Goal: Transaction & Acquisition: Purchase product/service

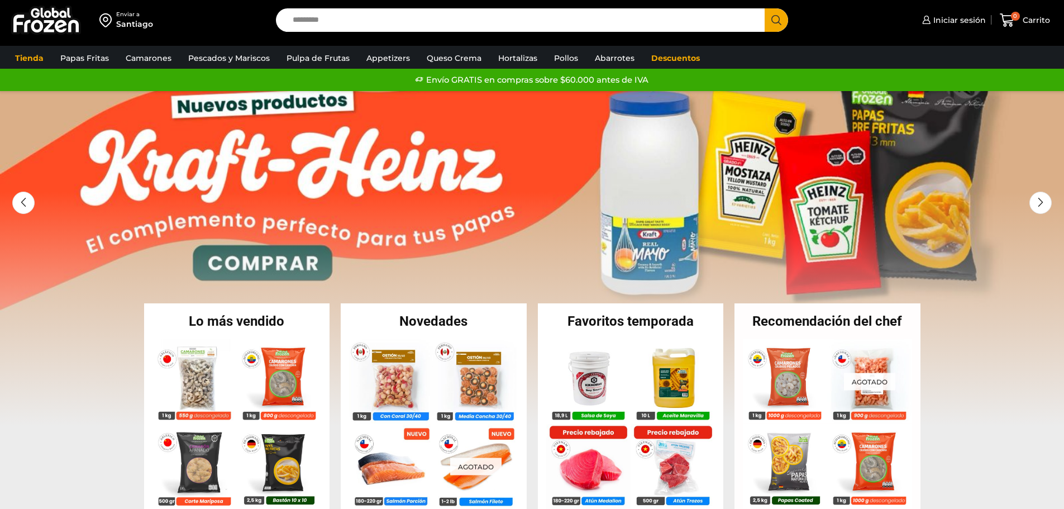
click at [85, 54] on link "Papas Fritas" at bounding box center [85, 57] width 60 height 21
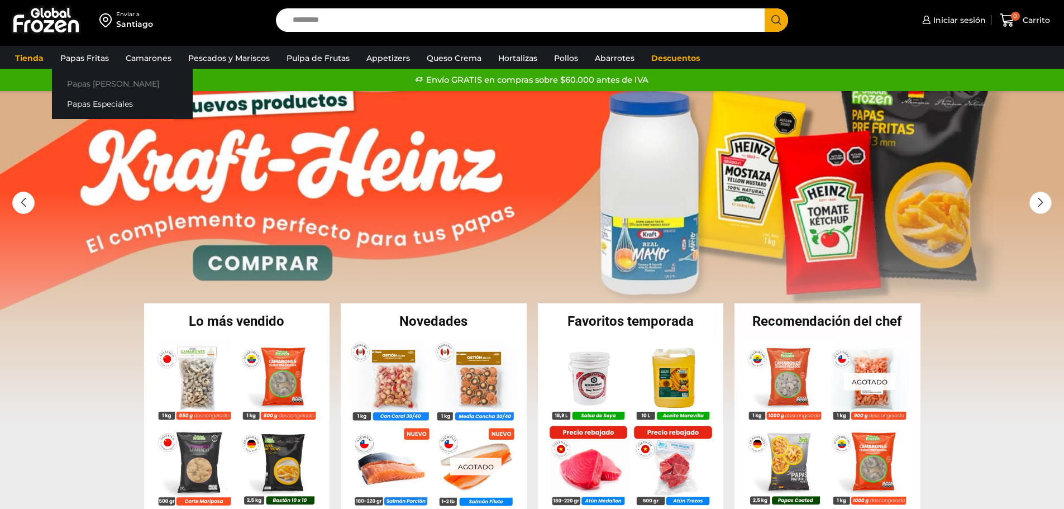
click at [84, 82] on link "Papas [PERSON_NAME]" at bounding box center [122, 83] width 141 height 21
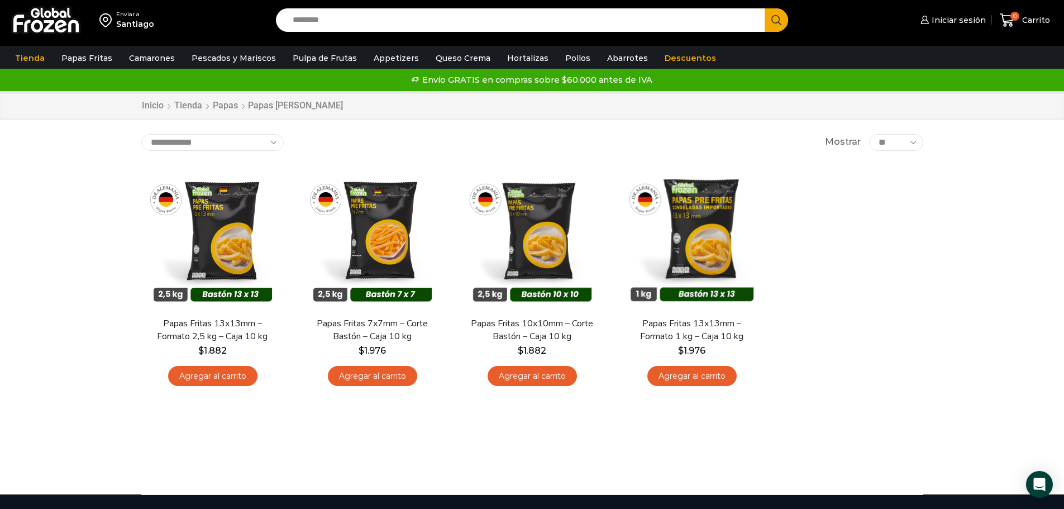
click at [40, 366] on div "Enviar a Santiago Search input Search Iniciar sesión" at bounding box center [532, 247] width 1064 height 494
click at [102, 196] on div "Enviar a Santiago Search input Search Iniciar sesión" at bounding box center [532, 247] width 1064 height 494
click at [371, 17] on input "Search input" at bounding box center [523, 19] width 473 height 23
type input "**********"
click at [765, 8] on button "Search" at bounding box center [776, 19] width 23 height 23
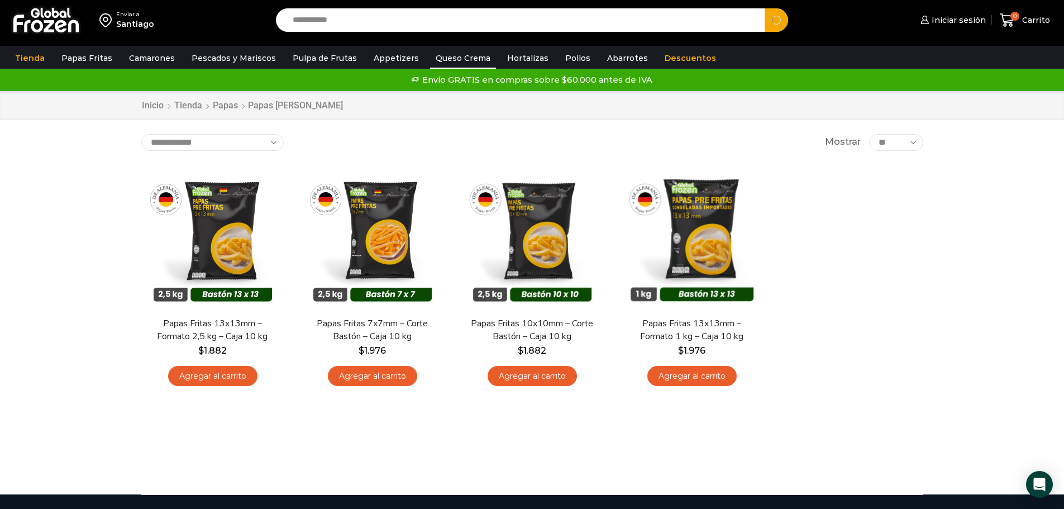
click at [451, 56] on link "Queso Crema" at bounding box center [463, 57] width 66 height 21
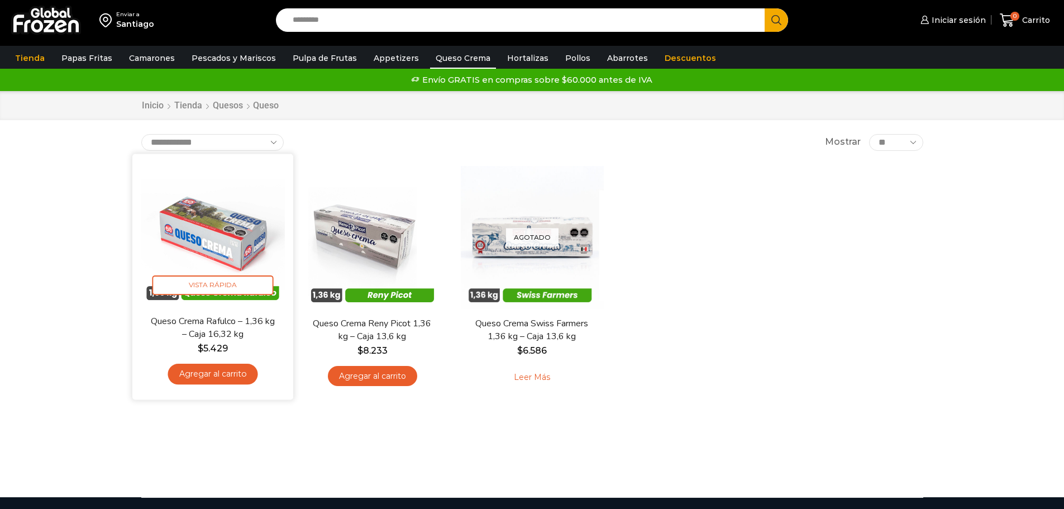
click at [194, 251] on img at bounding box center [213, 234] width 144 height 144
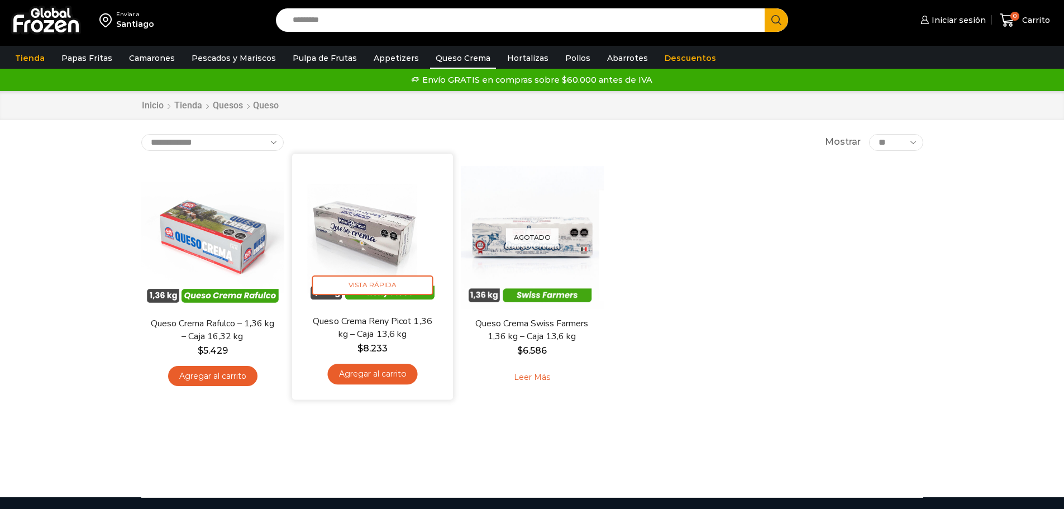
click at [389, 216] on img at bounding box center [373, 234] width 144 height 144
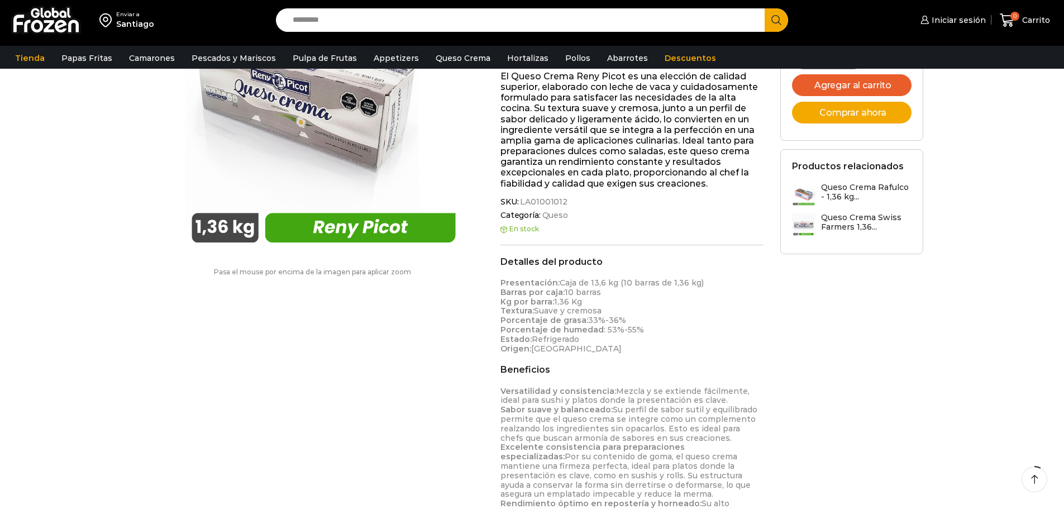
scroll to position [224, 0]
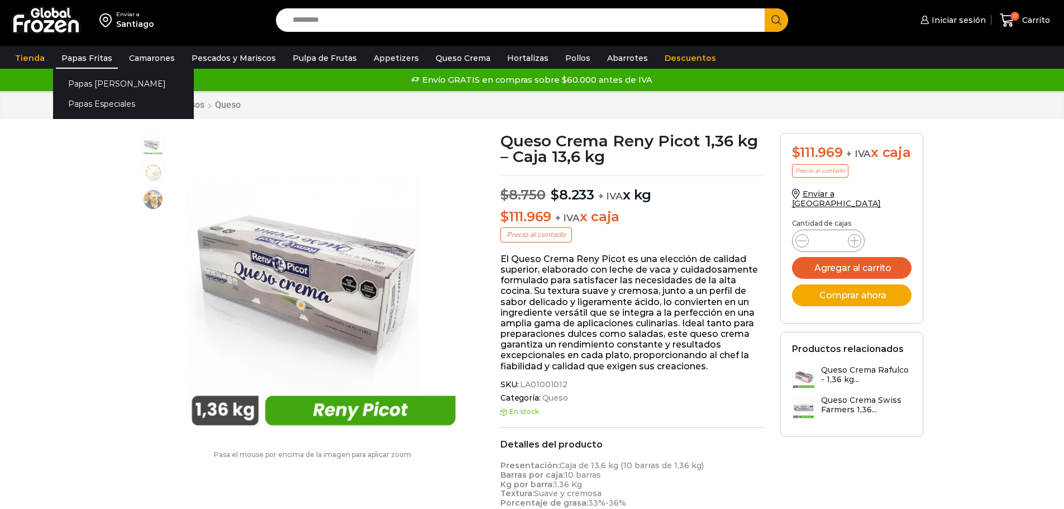
click at [94, 57] on link "Papas Fritas" at bounding box center [87, 57] width 62 height 21
click at [90, 84] on link "Papas [PERSON_NAME]" at bounding box center [123, 83] width 141 height 21
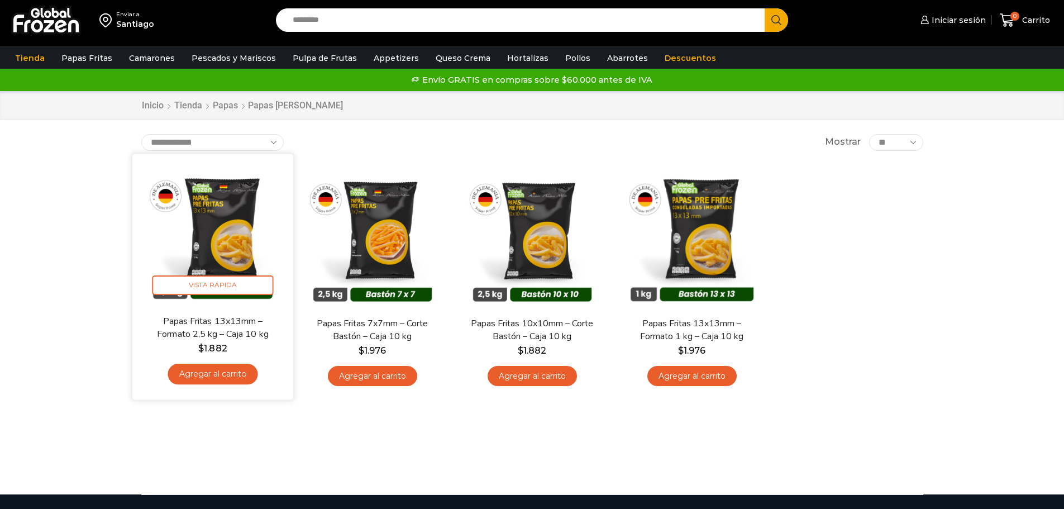
click at [212, 242] on img at bounding box center [213, 234] width 144 height 144
click at [228, 249] on img at bounding box center [213, 234] width 144 height 144
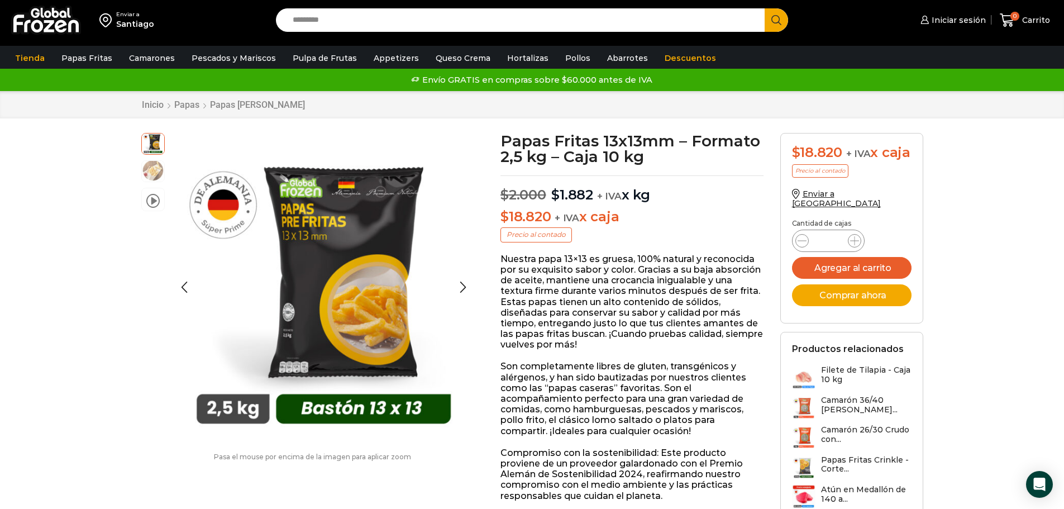
click at [151, 177] on img at bounding box center [153, 170] width 22 height 22
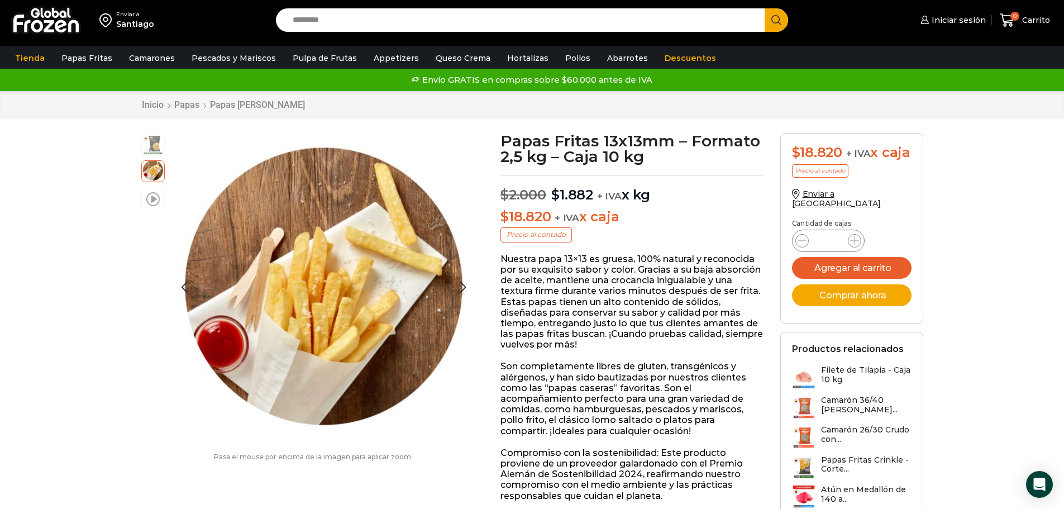
click at [149, 200] on span at bounding box center [152, 198] width 13 height 15
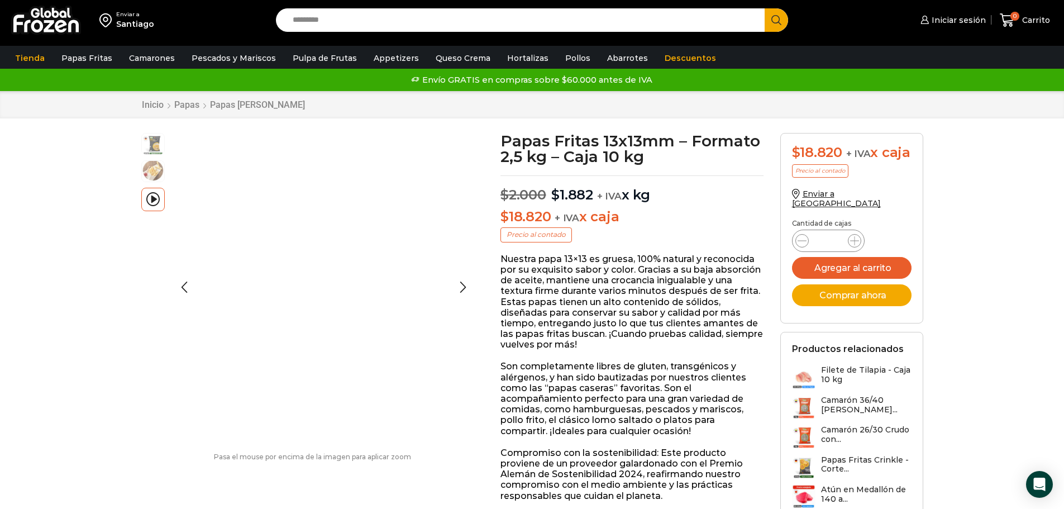
click at [153, 178] on img at bounding box center [153, 170] width 22 height 22
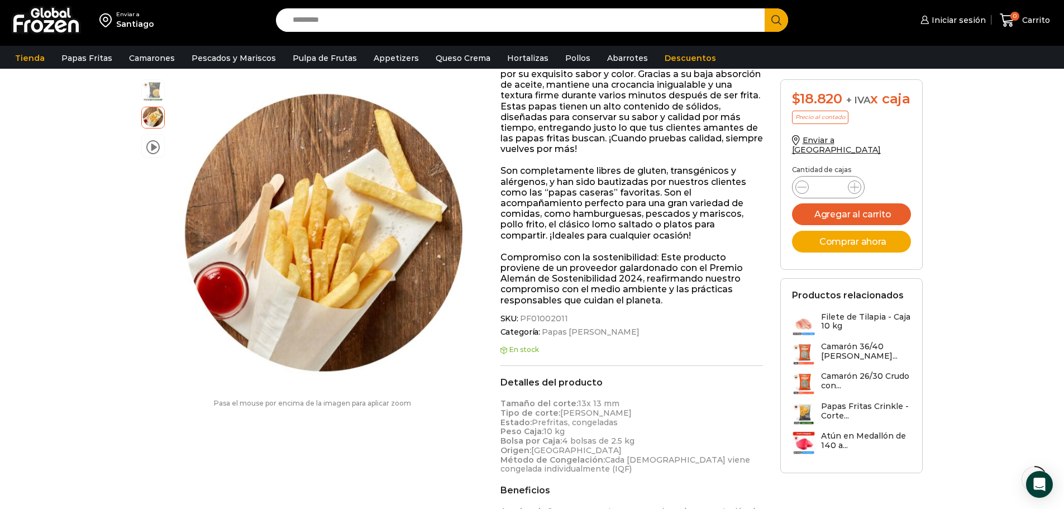
scroll to position [179, 0]
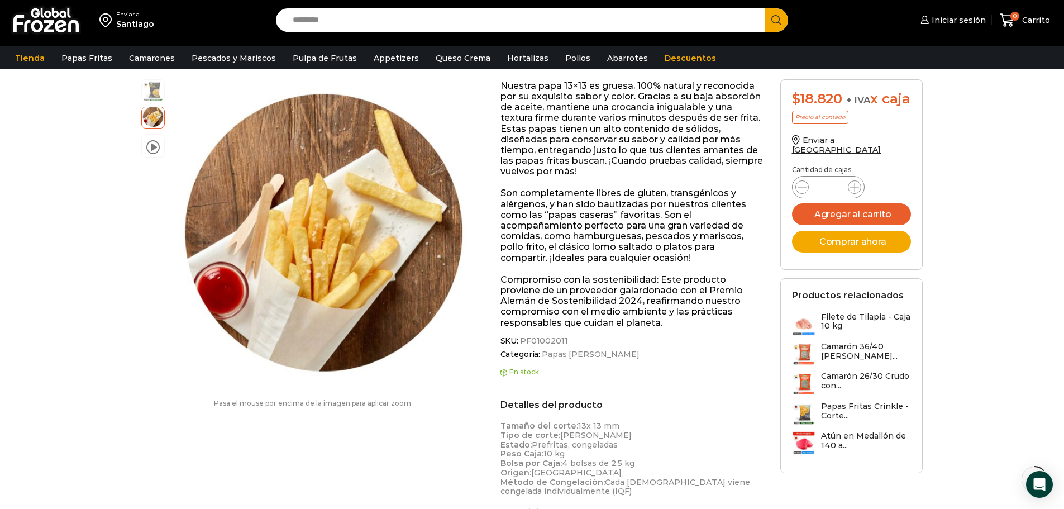
click at [360, 15] on input "Search input" at bounding box center [523, 19] width 473 height 23
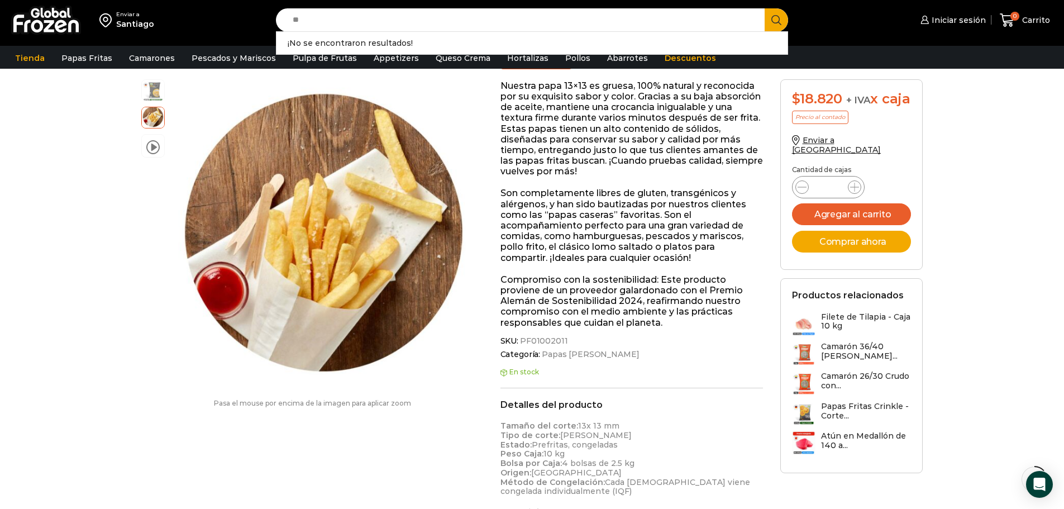
type input "*"
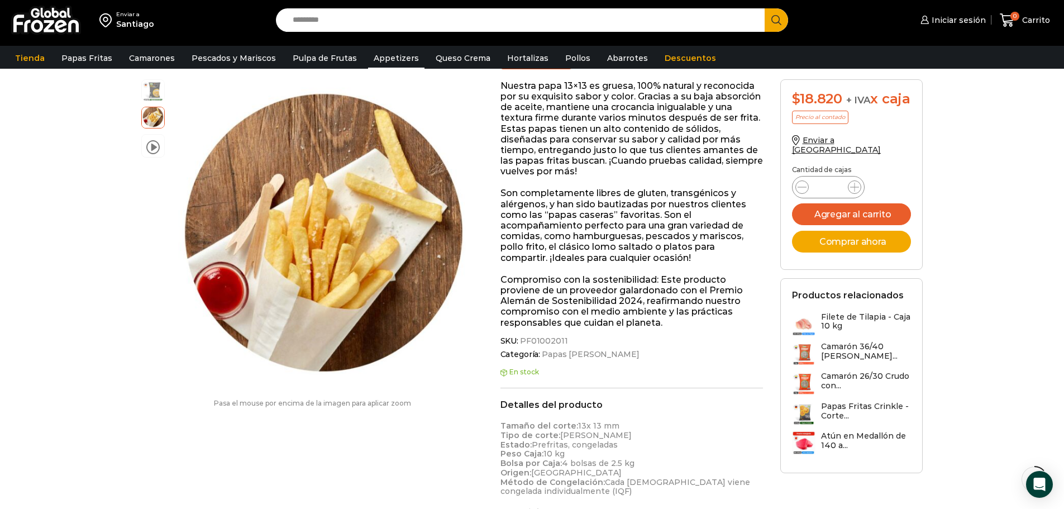
click at [390, 56] on link "Appetizers" at bounding box center [396, 57] width 56 height 21
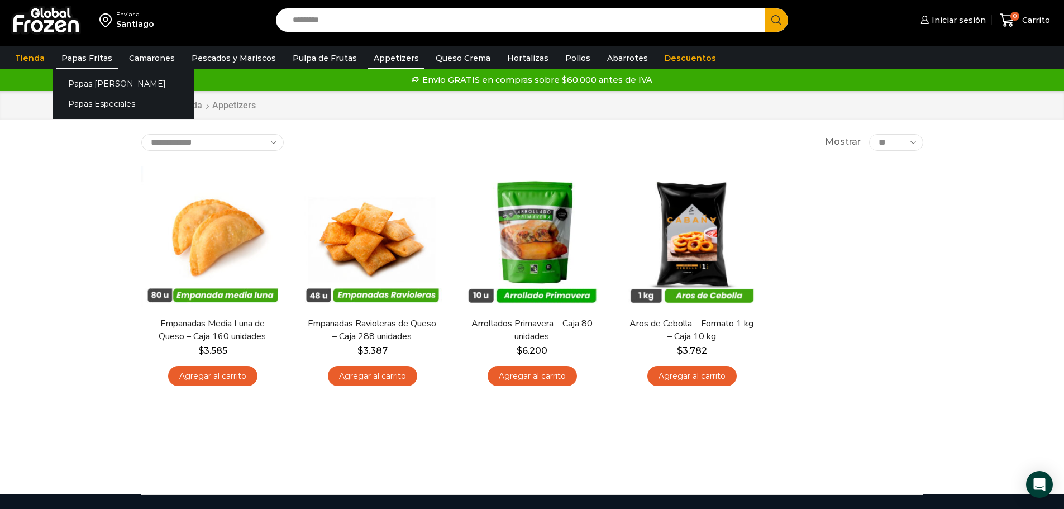
click at [90, 57] on link "Papas Fritas" at bounding box center [87, 57] width 62 height 21
click at [90, 87] on link "Papas [PERSON_NAME]" at bounding box center [123, 83] width 141 height 21
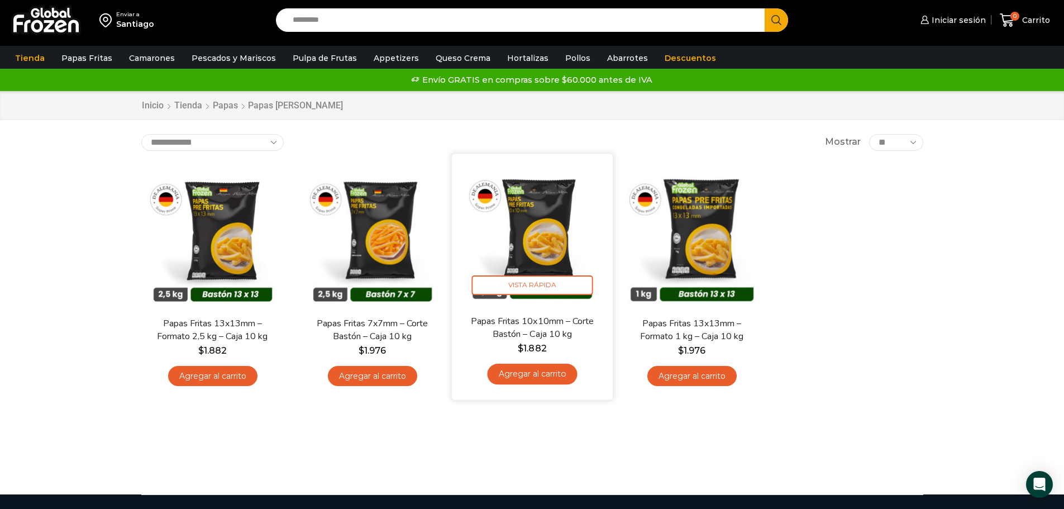
click at [554, 275] on img at bounding box center [532, 234] width 144 height 144
click at [541, 232] on img at bounding box center [532, 234] width 144 height 144
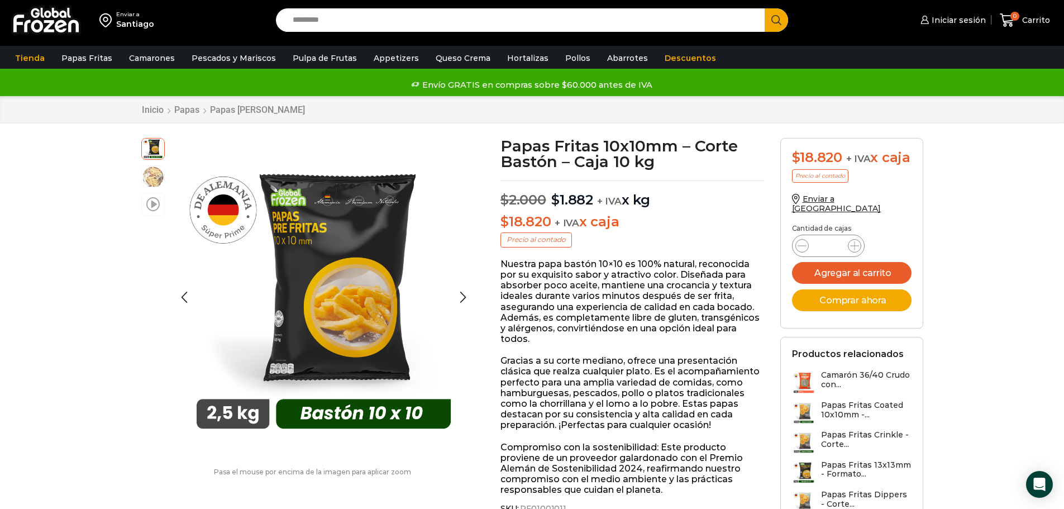
click at [154, 205] on span at bounding box center [152, 203] width 13 height 15
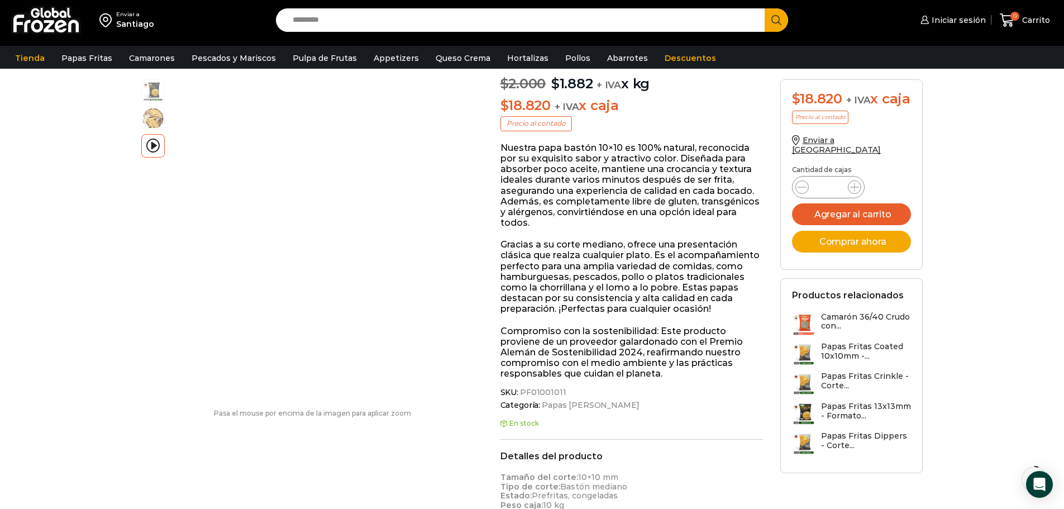
scroll to position [56, 0]
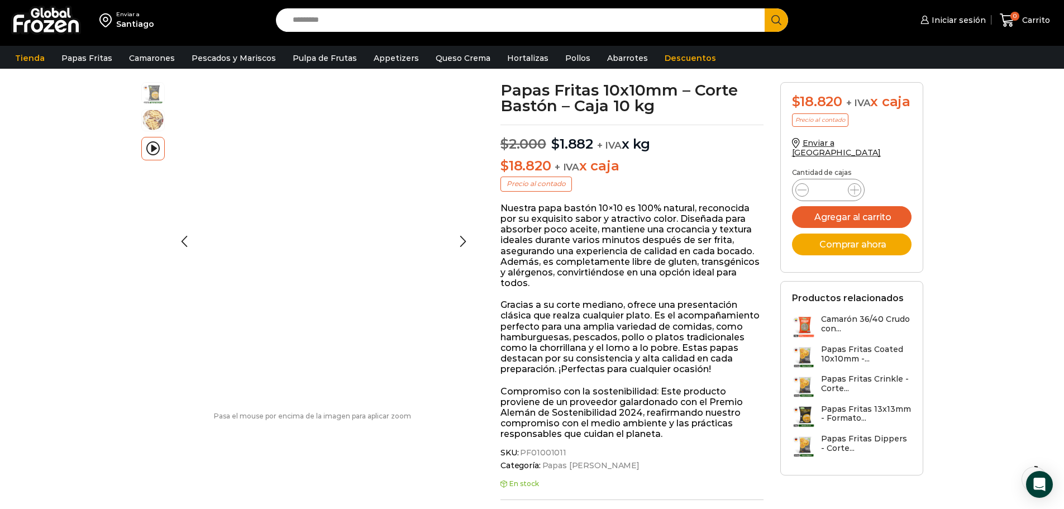
drag, startPoint x: 140, startPoint y: 121, endPoint x: 147, endPoint y: 120, distance: 7.3
click at [141, 121] on div "video Pasa el mouse por encima de la imagen para aplicar zoom Papas Fritas 10x1…" at bounding box center [313, 256] width 360 height 349
click at [149, 119] on img at bounding box center [153, 119] width 22 height 22
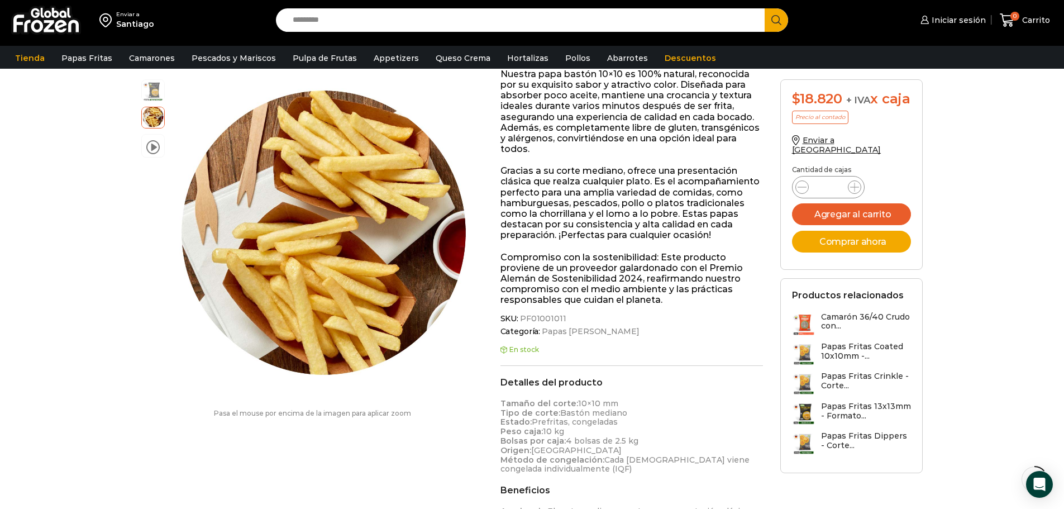
scroll to position [168, 0]
